Goal: Information Seeking & Learning: Learn about a topic

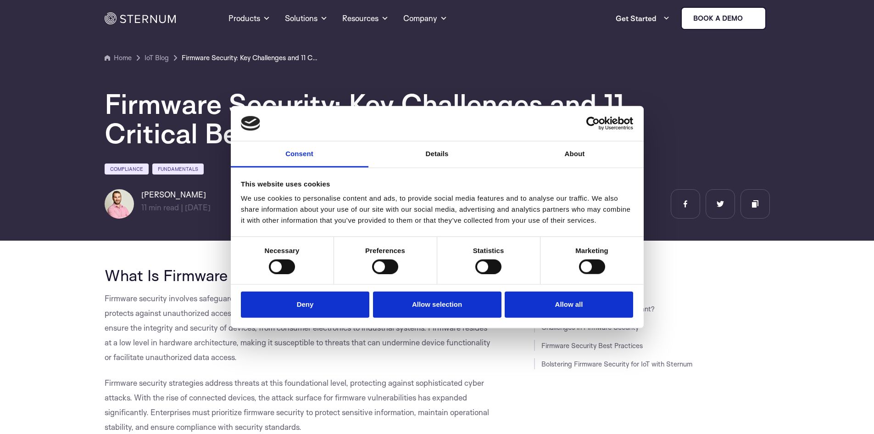
click at [290, 269] on div at bounding box center [282, 266] width 26 height 15
click at [285, 266] on div at bounding box center [282, 266] width 26 height 15
click at [285, 268] on div at bounding box center [282, 266] width 26 height 15
click at [388, 274] on div "Preferences" at bounding box center [385, 260] width 103 height 47
click at [303, 299] on button "Deny" at bounding box center [305, 304] width 128 height 26
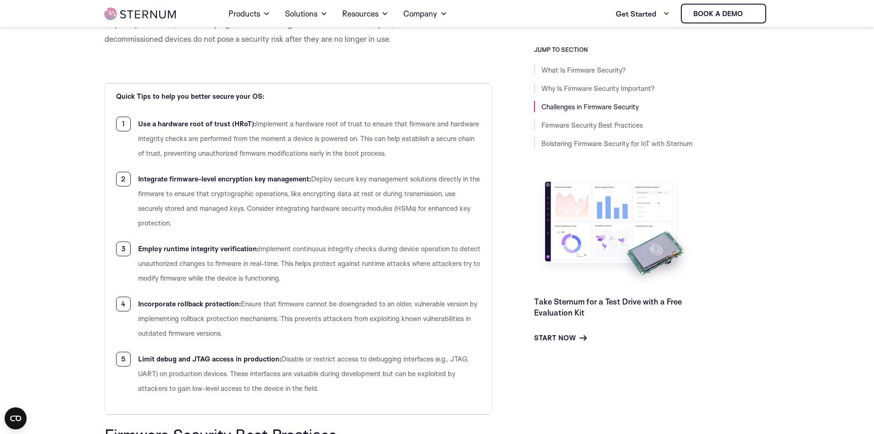
scroll to position [2793, 0]
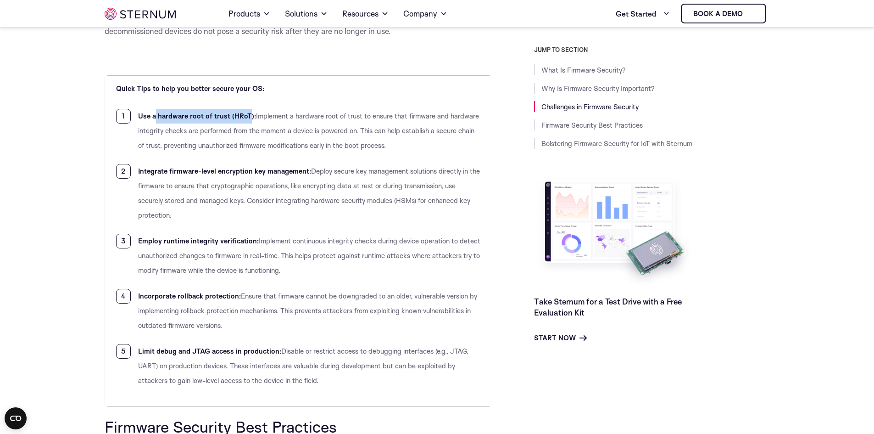
drag, startPoint x: 249, startPoint y: 114, endPoint x: 156, endPoint y: 116, distance: 92.7
click at [156, 116] on b "Use a hardware root of trust (HRoT):" at bounding box center [197, 116] width 118 height 9
click at [197, 270] on span "Implement continuous integrity checks during device operation to detect unautho…" at bounding box center [309, 255] width 342 height 38
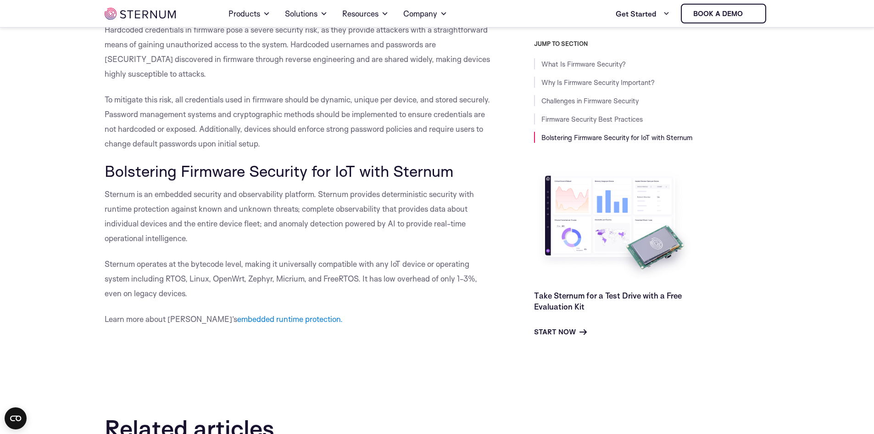
scroll to position [4996, 0]
